Goal: Task Accomplishment & Management: Use online tool/utility

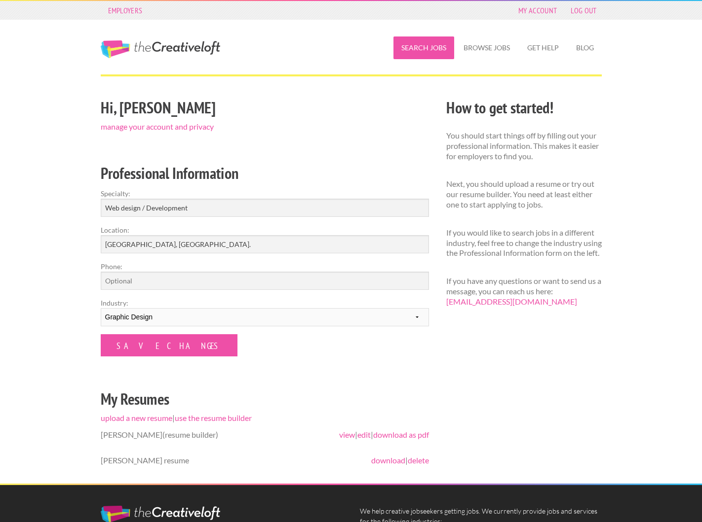
click at [433, 52] on link "Search Jobs" at bounding box center [423, 48] width 61 height 23
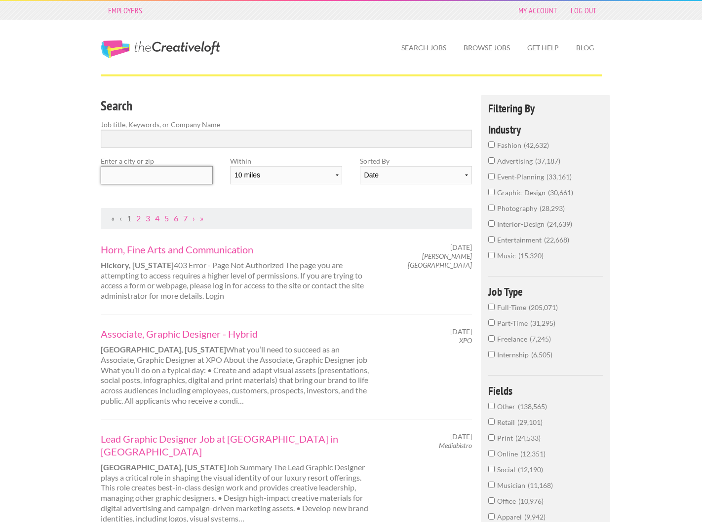
click at [160, 180] on input "text" at bounding box center [157, 175] width 112 height 18
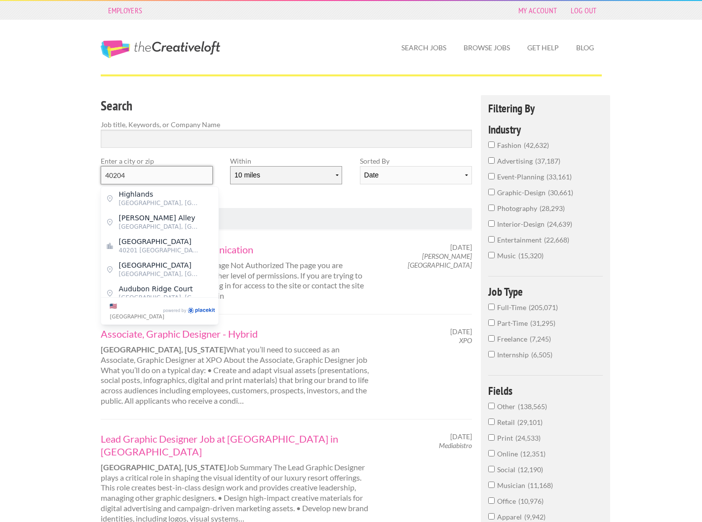
type input "40204"
click at [279, 172] on select "10 miles 20 miles 50 miles 100 miles 200 miles 300 miles 400 miles 500 miles" at bounding box center [286, 175] width 112 height 18
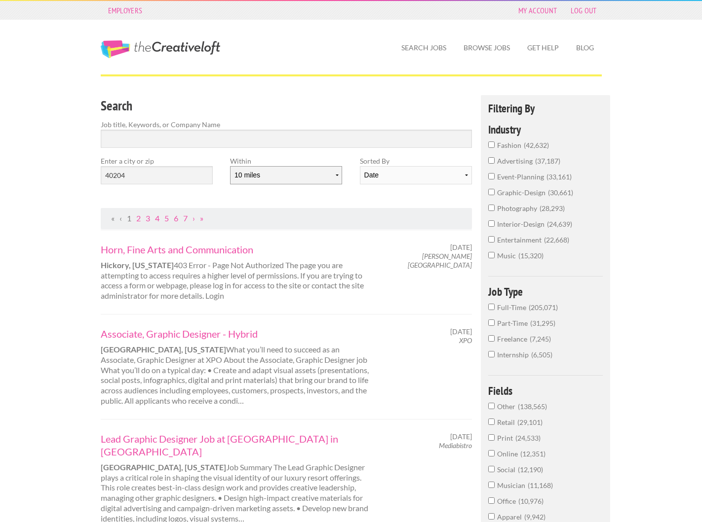
select select "50"
click at [230, 166] on select "10 miles 20 miles 50 miles 100 miles 200 miles 300 miles 400 miles 500 miles" at bounding box center [286, 175] width 112 height 18
click at [192, 173] on input "40204" at bounding box center [157, 175] width 112 height 18
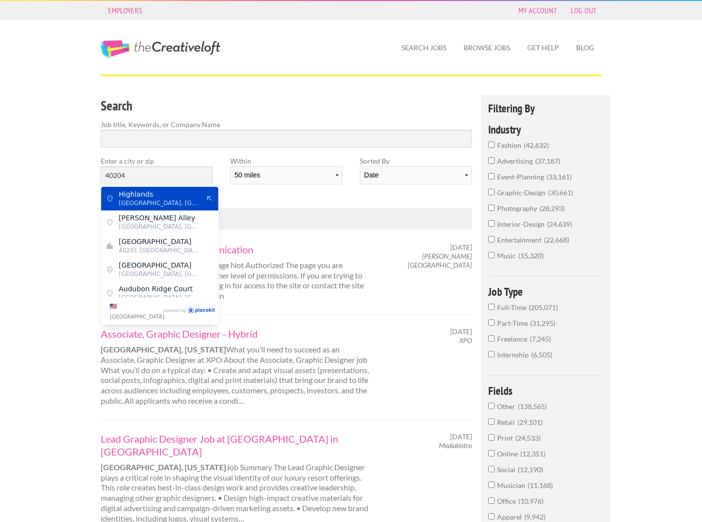
click at [161, 194] on span "Highlands" at bounding box center [159, 194] width 81 height 9
type input "Highlands"
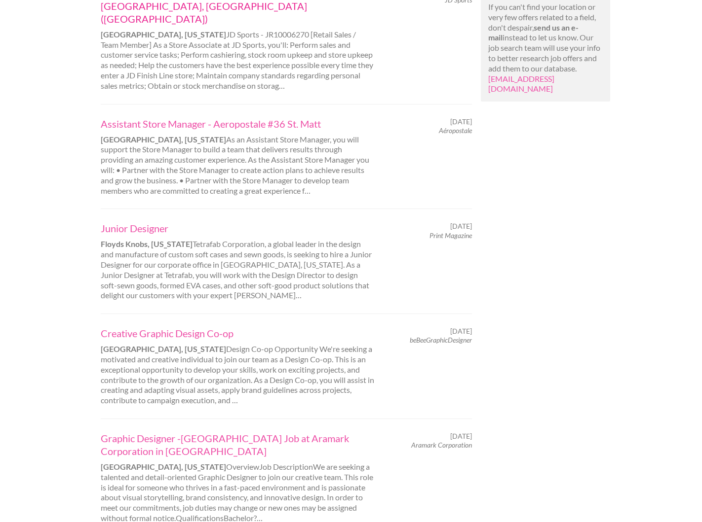
scroll to position [773, 0]
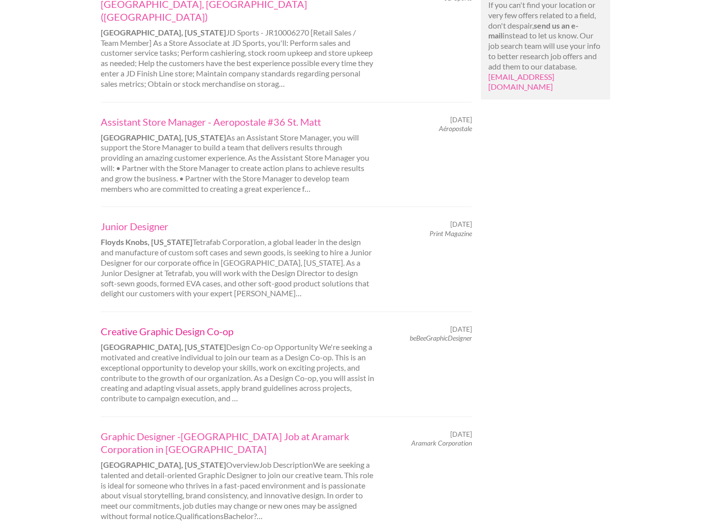
click at [125, 325] on link "Creative Graphic Design Co-op" at bounding box center [238, 331] width 274 height 13
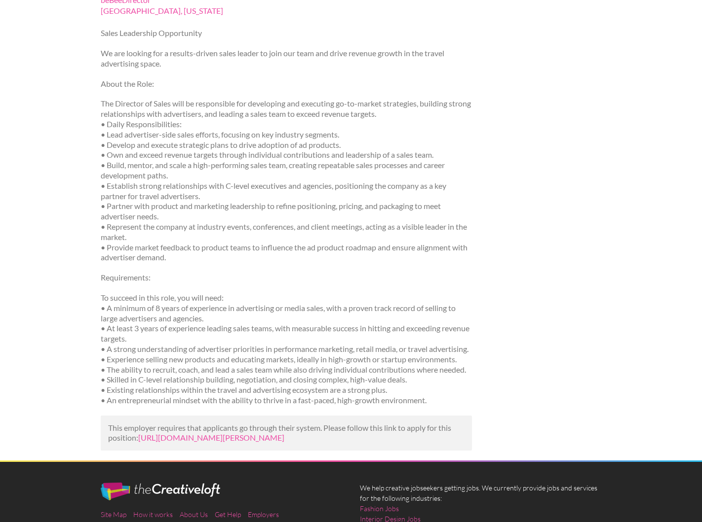
scroll to position [133, 0]
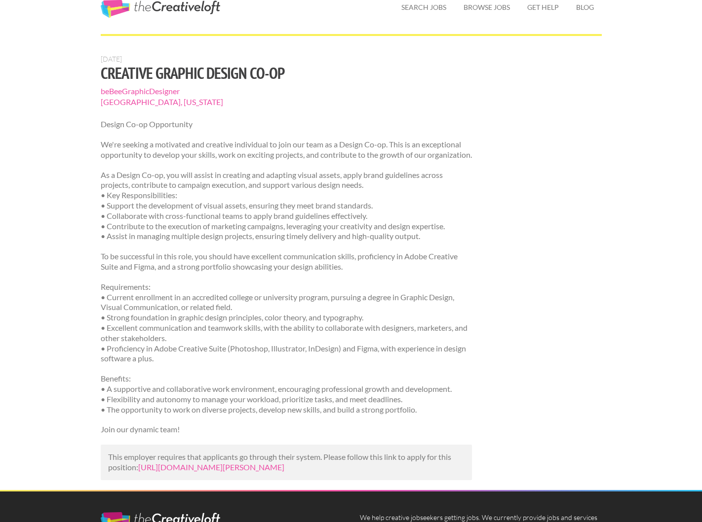
scroll to position [43, 0]
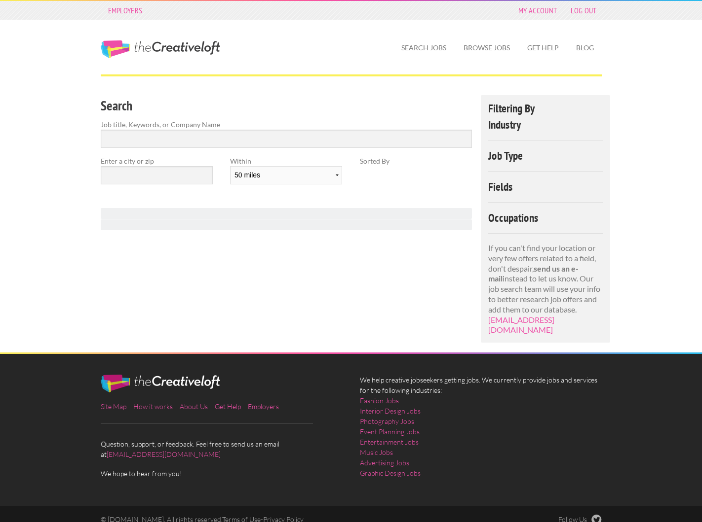
select select "50"
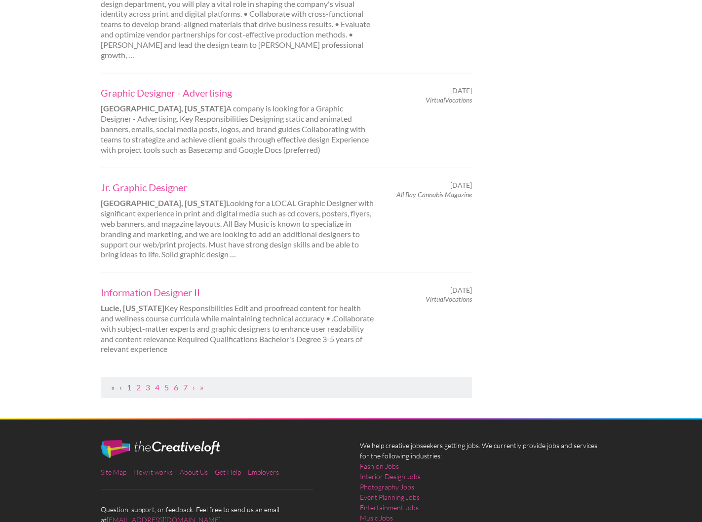
scroll to position [914, 0]
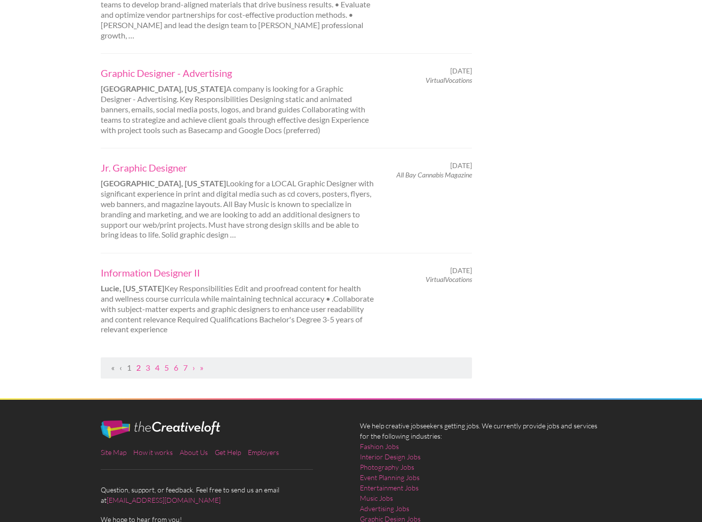
click at [139, 363] on link "2" at bounding box center [138, 367] width 4 height 9
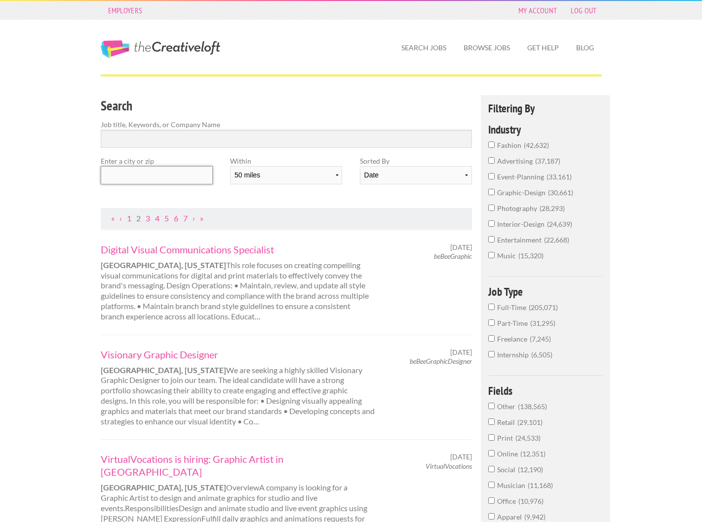
click at [126, 178] on input "text" at bounding box center [157, 175] width 112 height 18
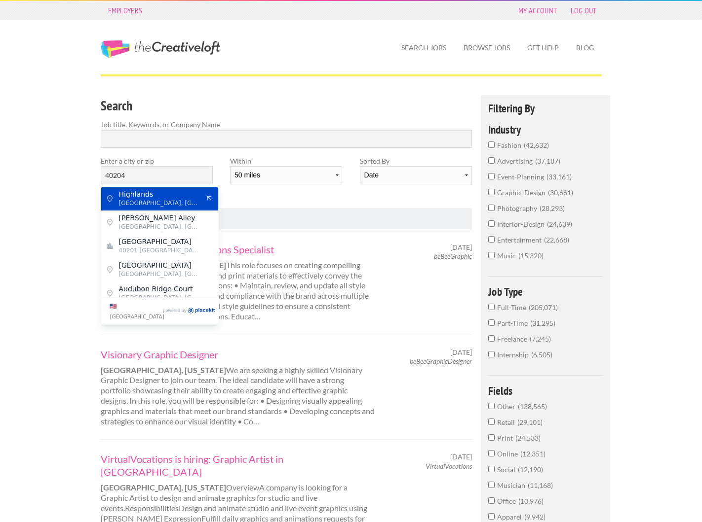
click at [139, 193] on span "Highlands" at bounding box center [159, 194] width 81 height 9
type input "Highlands"
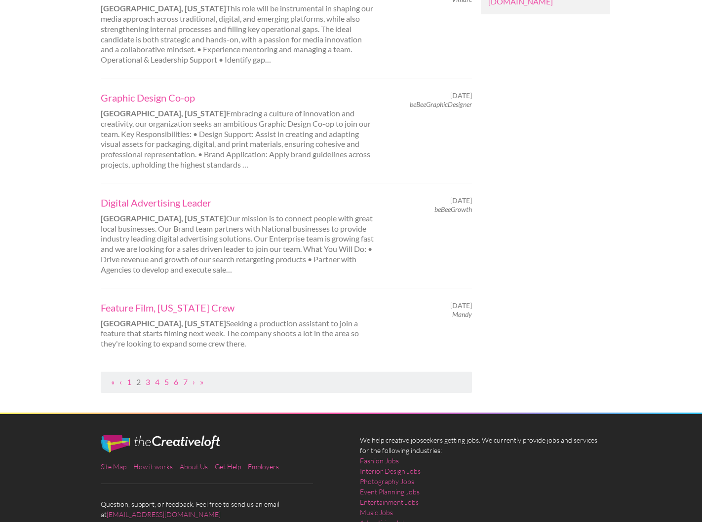
scroll to position [859, 0]
click at [149, 377] on link "3" at bounding box center [148, 381] width 4 height 9
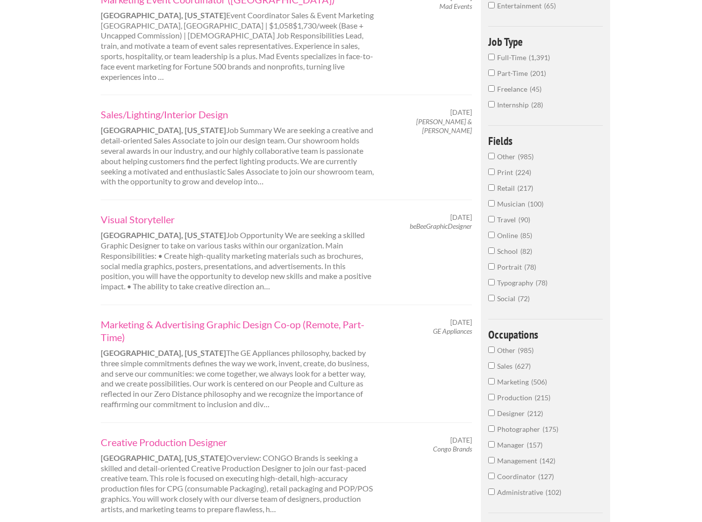
scroll to position [274, 0]
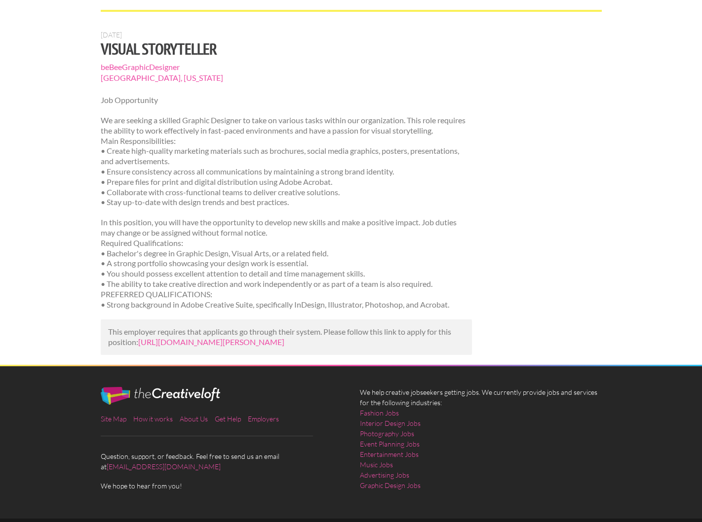
scroll to position [66, 0]
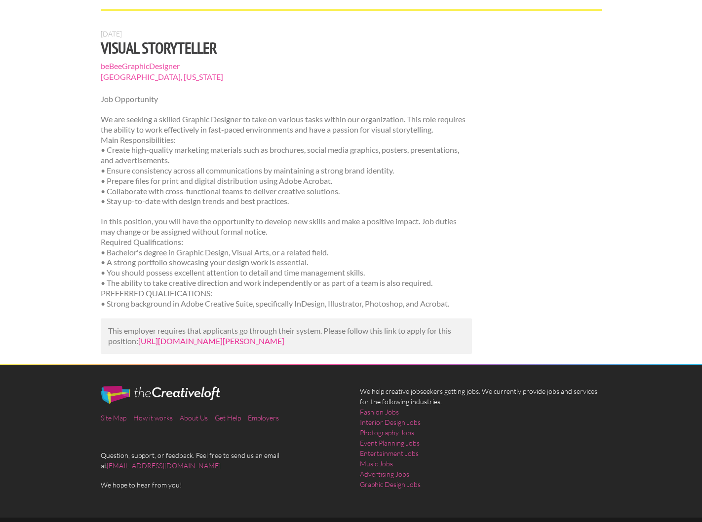
click at [191, 346] on link "[URL][DOMAIN_NAME][PERSON_NAME]" at bounding box center [211, 340] width 146 height 9
